Goal: Transaction & Acquisition: Book appointment/travel/reservation

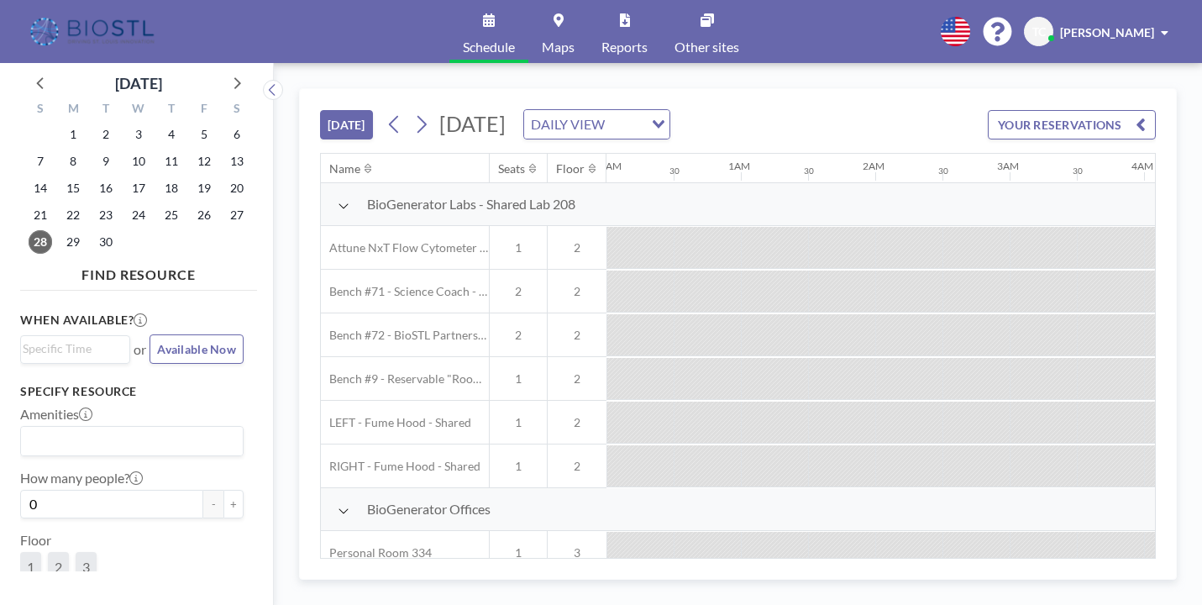
scroll to position [0, 2677]
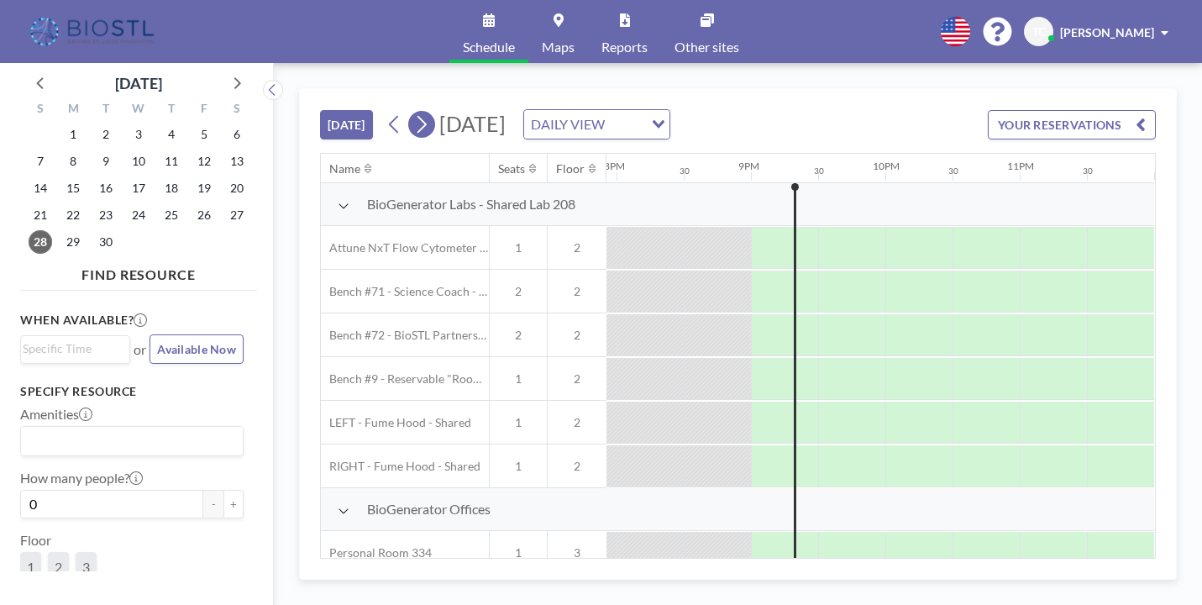
click at [427, 125] on icon at bounding box center [421, 125] width 9 height 18
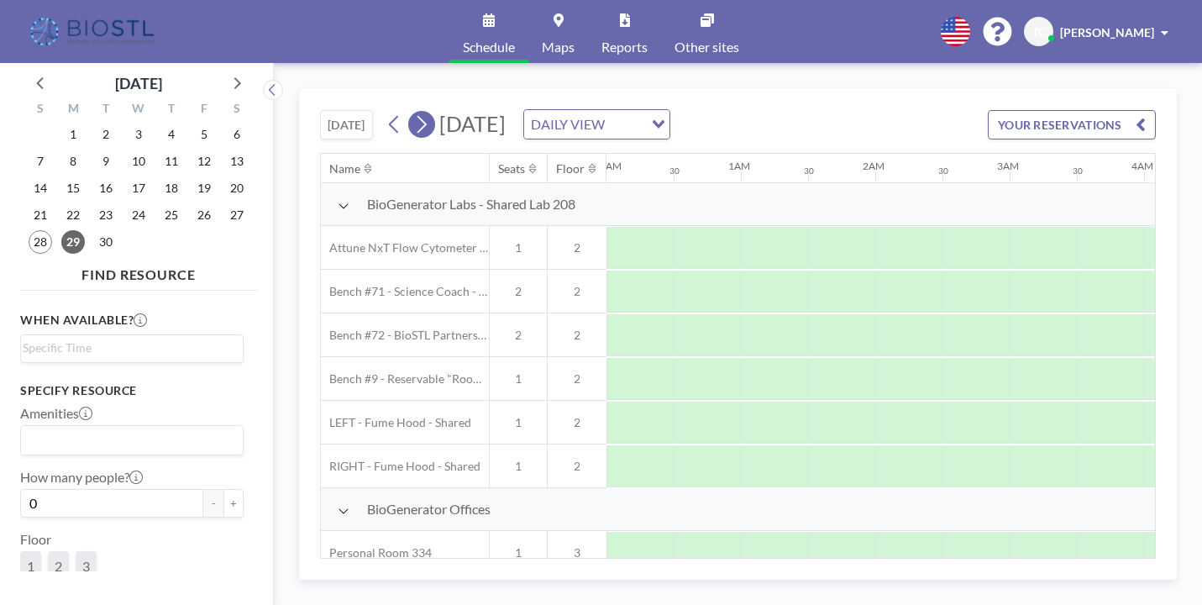
scroll to position [0, 1008]
click at [427, 125] on icon at bounding box center [421, 125] width 9 height 18
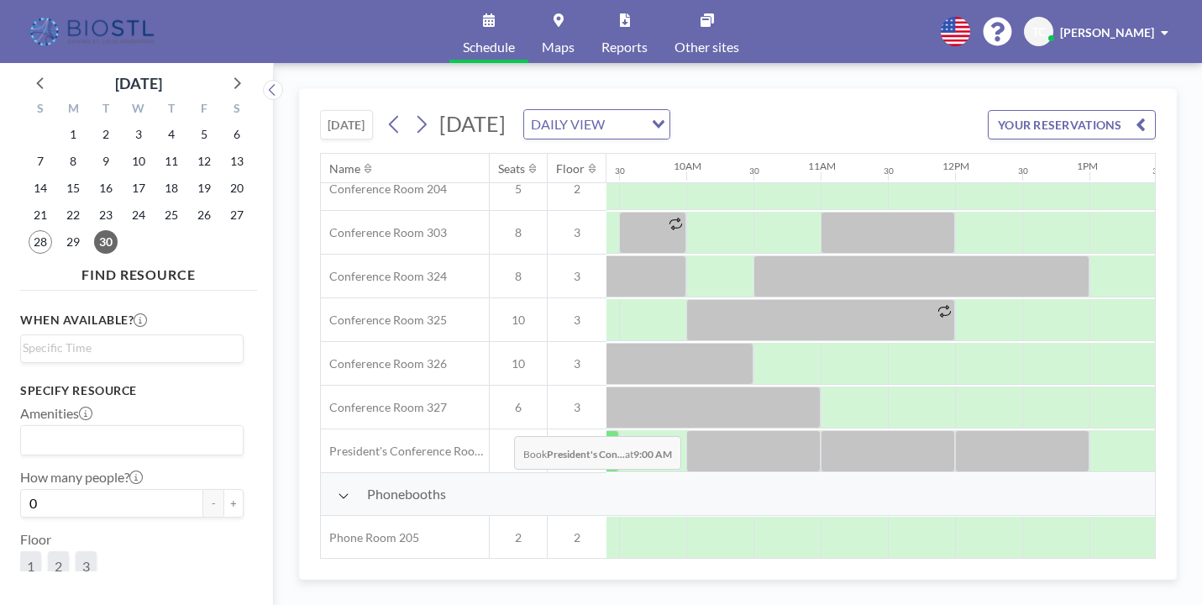
scroll to position [624, 1264]
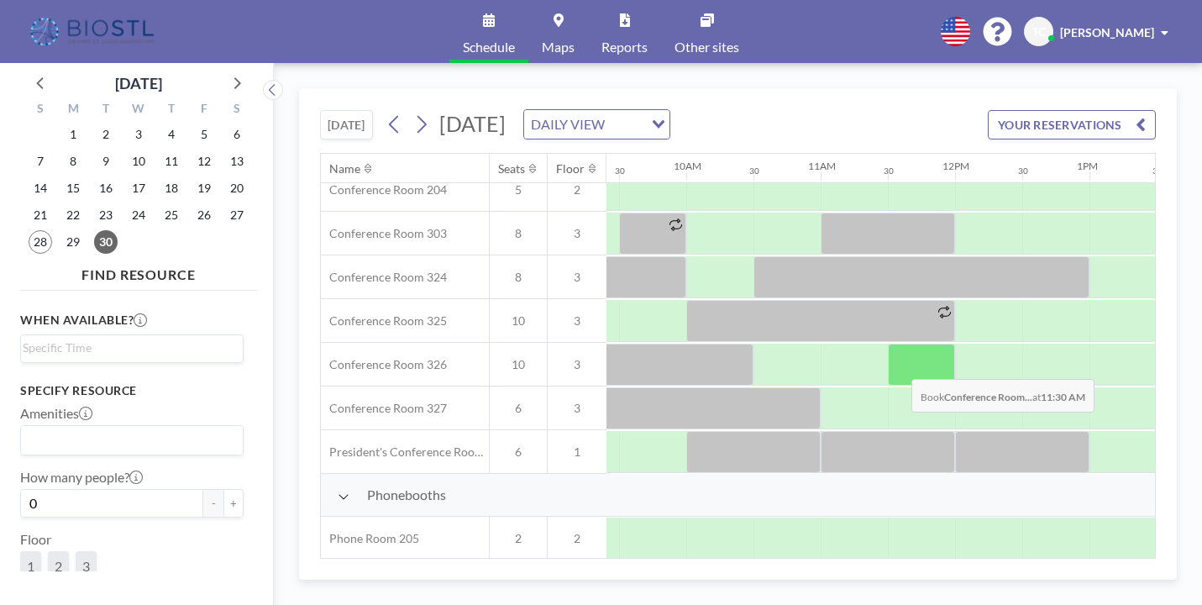
click at [898, 366] on div at bounding box center [921, 364] width 67 height 42
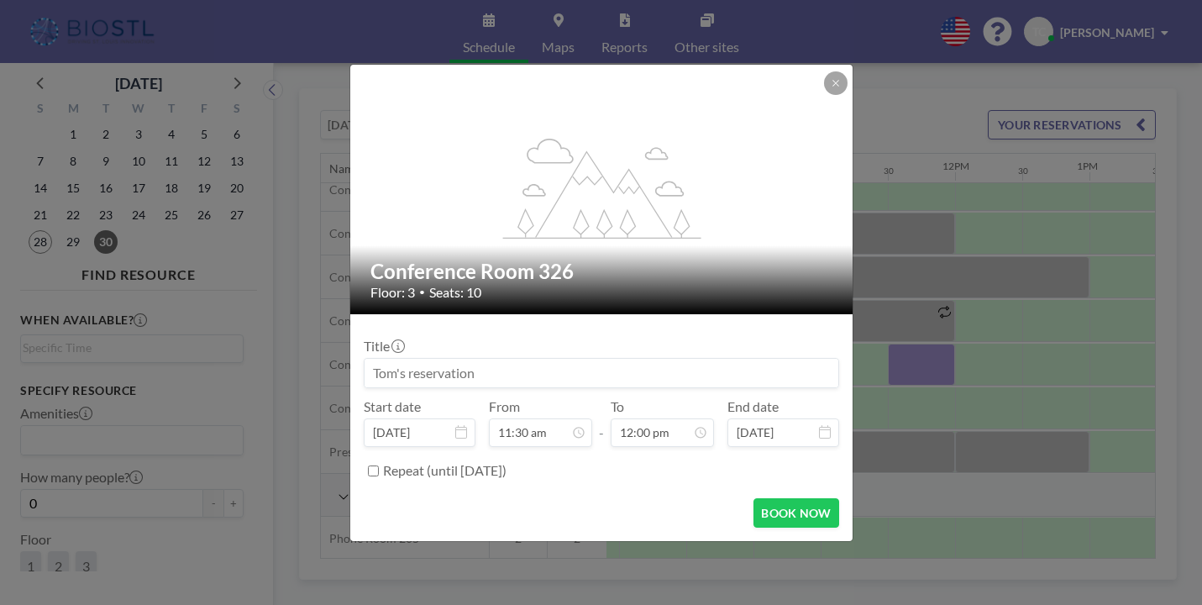
click at [429, 380] on input at bounding box center [601, 373] width 474 height 29
type input "Panome"
click at [835, 86] on icon at bounding box center [835, 83] width 10 height 10
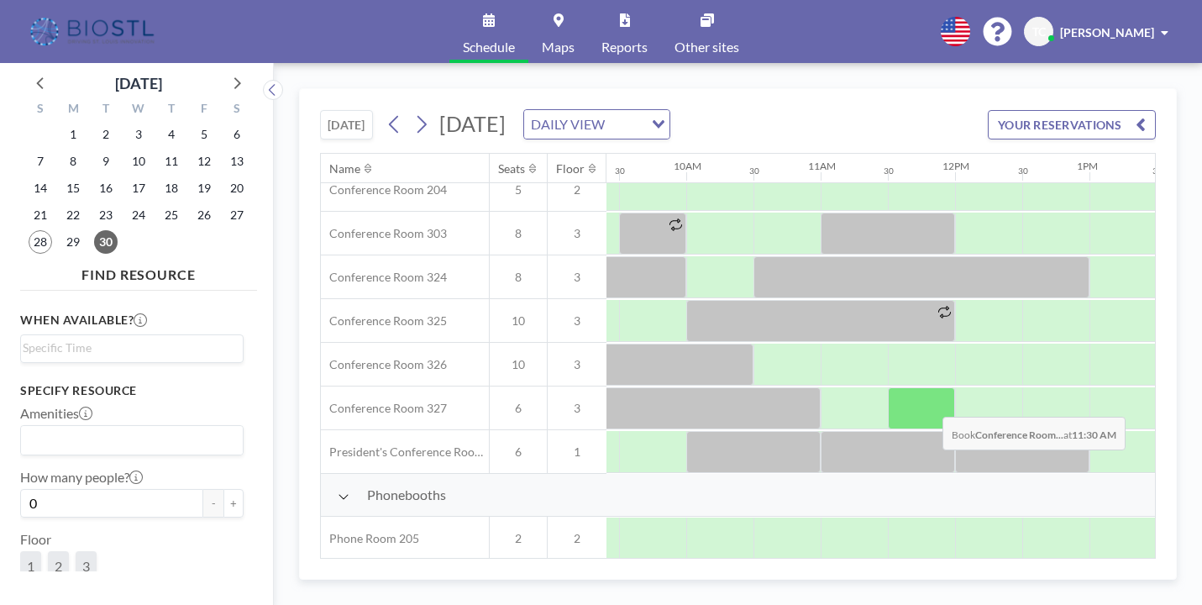
click at [928, 403] on div at bounding box center [921, 408] width 67 height 42
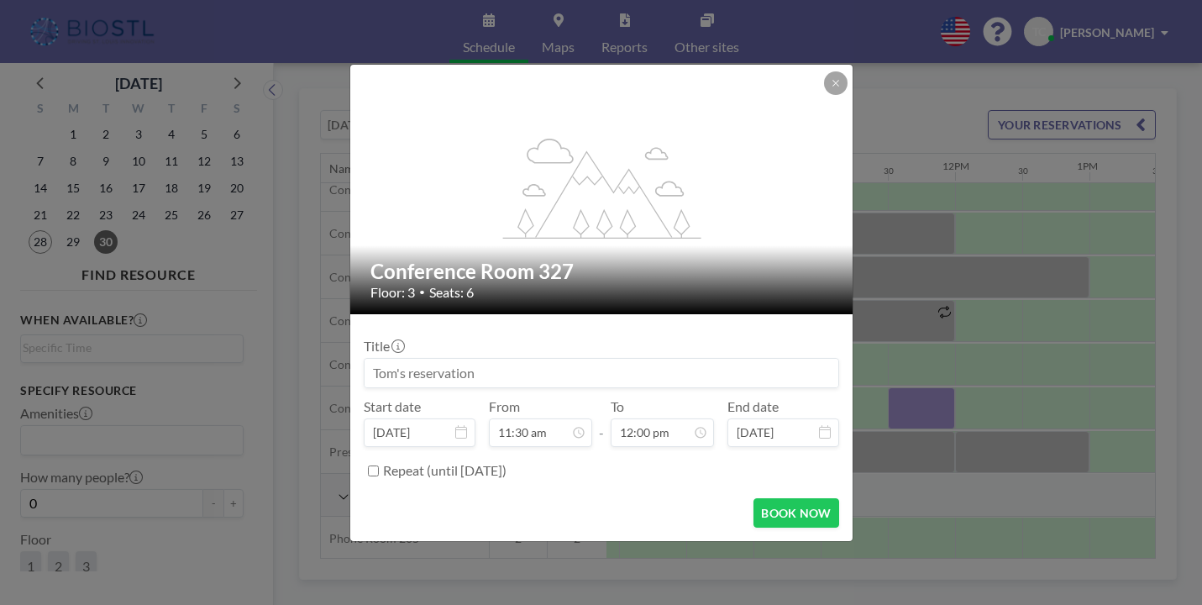
click at [568, 384] on input at bounding box center [601, 373] width 474 height 29
type input "Panome"
click at [844, 78] on button at bounding box center [836, 83] width 24 height 24
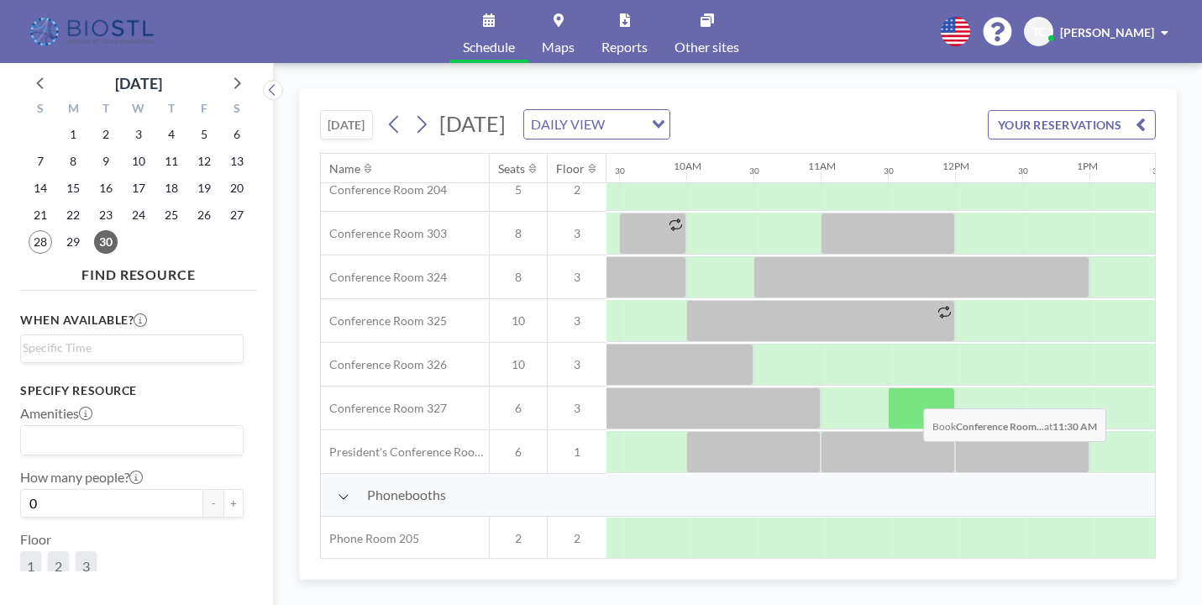
click at [909, 396] on div at bounding box center [921, 408] width 67 height 42
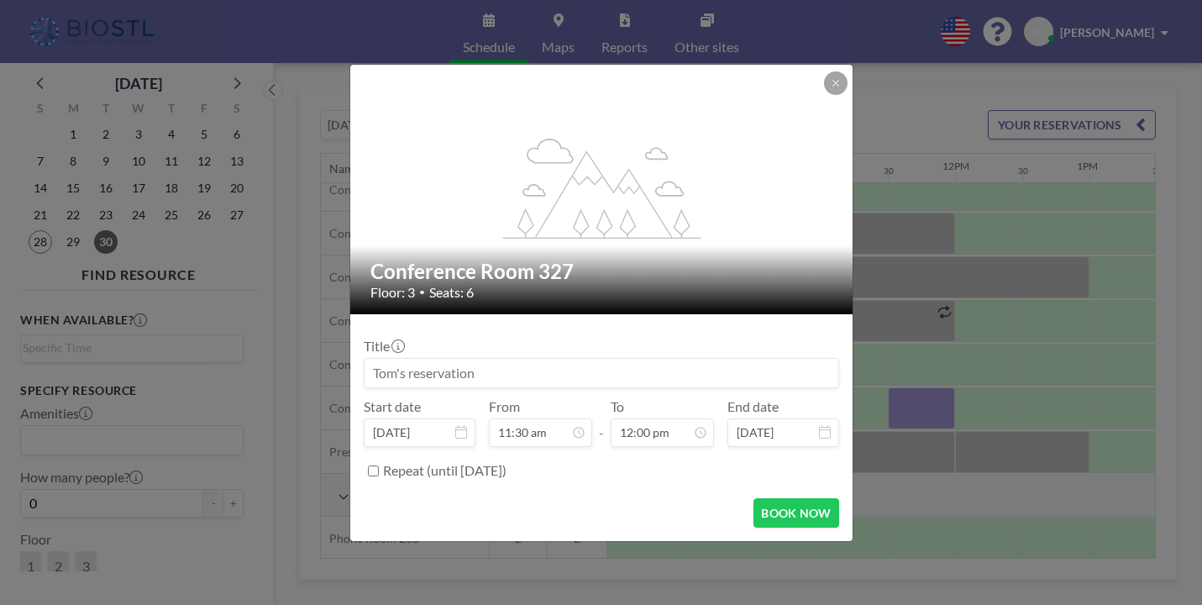
click at [423, 382] on input at bounding box center [601, 373] width 474 height 29
type input "Panome"
click at [792, 511] on button "BOOK NOW" at bounding box center [795, 512] width 85 height 29
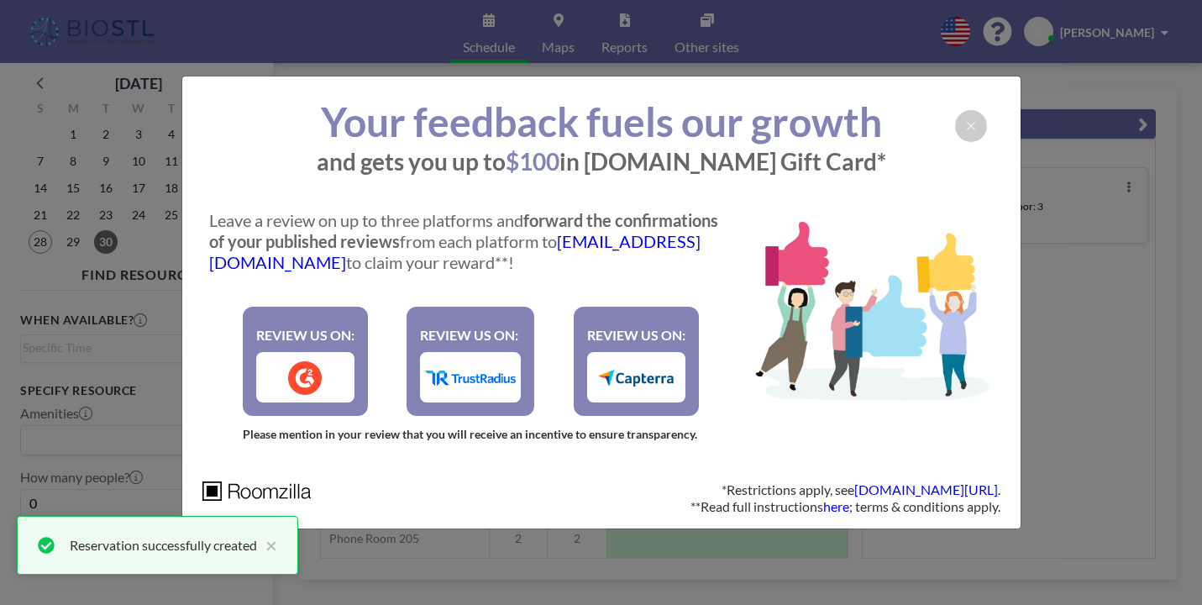
scroll to position [0, 0]
click at [961, 112] on div at bounding box center [971, 126] width 32 height 32
click at [970, 136] on div at bounding box center [971, 126] width 32 height 32
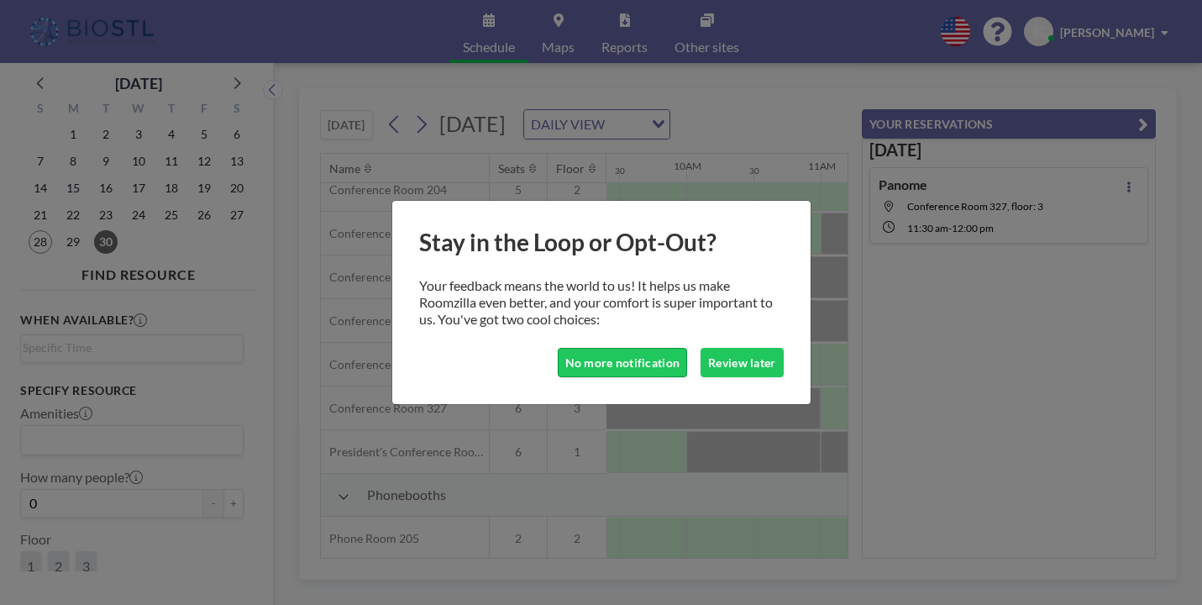
click at [654, 369] on button "No more notification" at bounding box center [623, 362] width 130 height 29
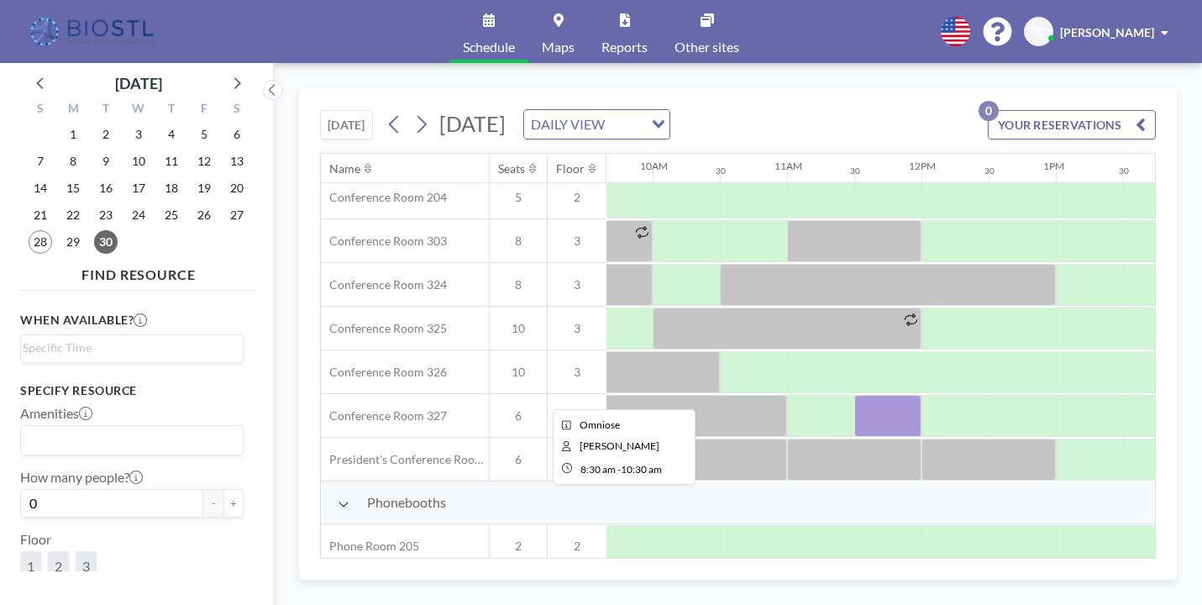
scroll to position [616, 1297]
